Goal: Information Seeking & Learning: Learn about a topic

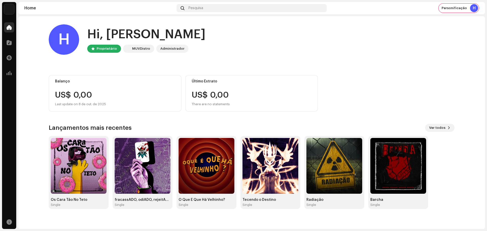
click at [9, 78] on div "Análise" at bounding box center [9, 73] width 14 height 14
click at [9, 76] on div at bounding box center [9, 73] width 10 height 10
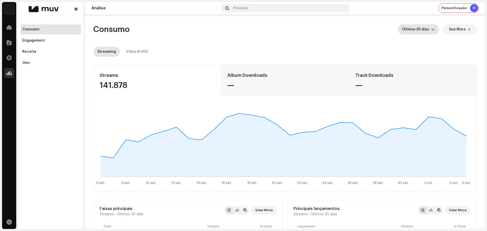
click at [427, 29] on span "Últimos 30 dias" at bounding box center [416, 29] width 29 height 10
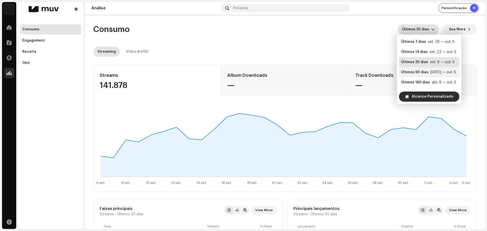
click at [421, 75] on div "Últimos 90 dias" at bounding box center [414, 72] width 27 height 5
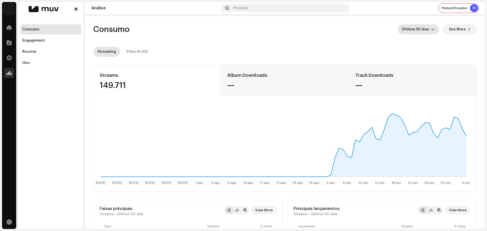
click at [121, 87] on div "149.711" at bounding box center [157, 85] width 115 height 8
copy div "149.711"
click at [139, 52] on div "Video & UGC" at bounding box center [137, 52] width 23 height 10
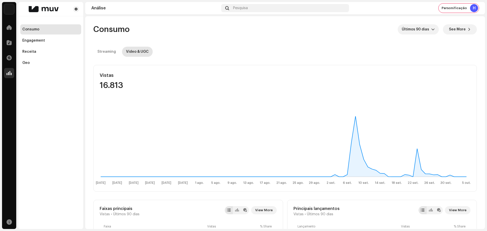
click at [115, 86] on div "16.813" at bounding box center [157, 85] width 115 height 8
click at [456, 31] on span "See More" at bounding box center [457, 29] width 17 height 10
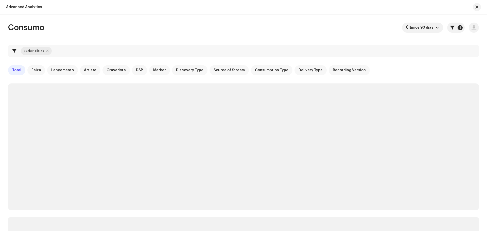
click at [47, 50] on div at bounding box center [47, 51] width 3 height 4
checkbox input "false"
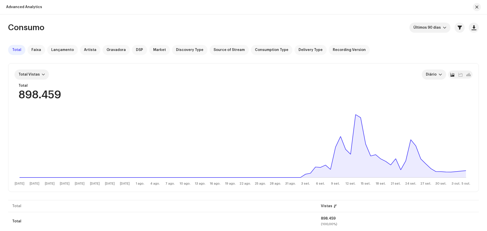
click at [44, 94] on div "898.459" at bounding box center [39, 95] width 43 height 11
copy div "898.459"
click at [473, 9] on button "button" at bounding box center [476, 7] width 8 height 8
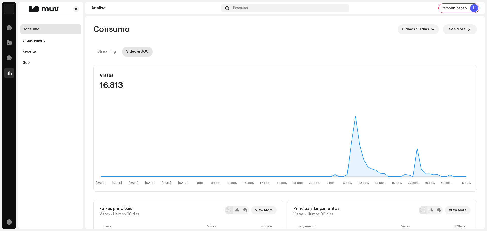
click at [452, 14] on navigation-topbar "Análise Pesquisa Personificação H" at bounding box center [284, 9] width 399 height 14
click at [453, 7] on span "Personificação" at bounding box center [453, 8] width 25 height 4
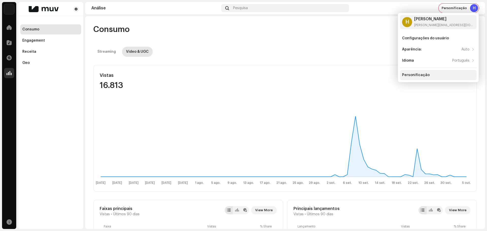
click at [430, 76] on div "Personificação" at bounding box center [438, 75] width 72 height 4
